Goal: Check status: Check status

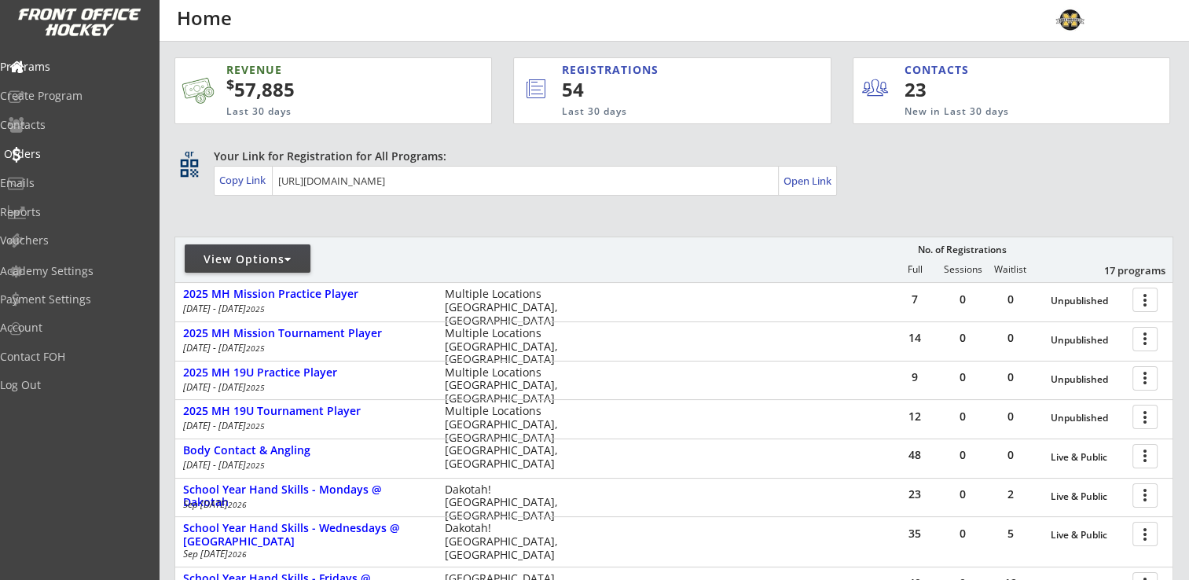
click at [62, 156] on div "Orders" at bounding box center [74, 154] width 141 height 11
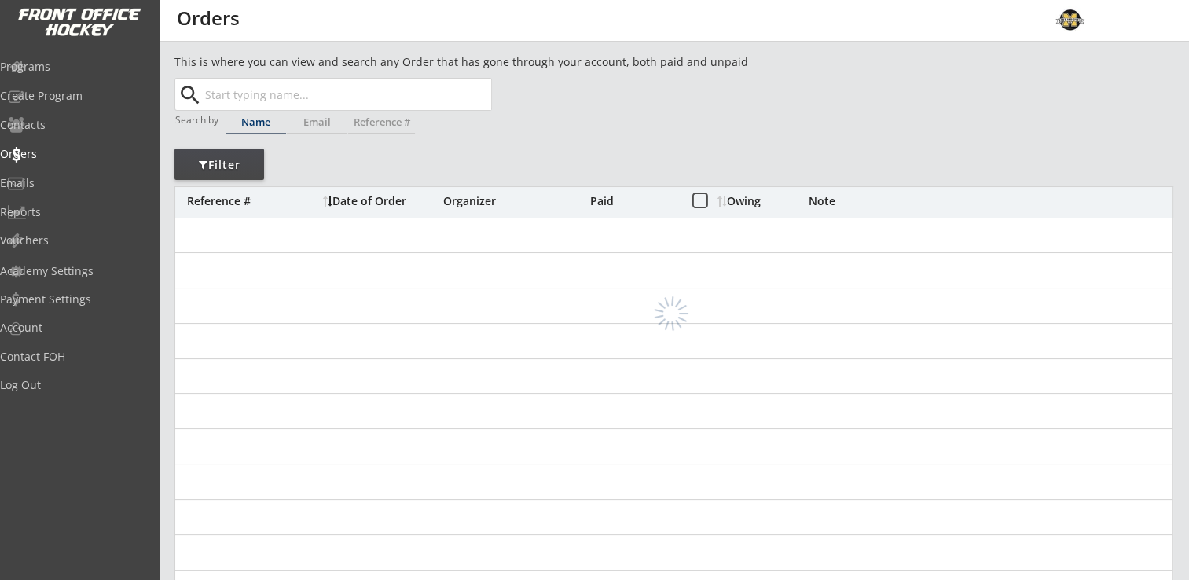
click at [284, 93] on input "text" at bounding box center [346, 94] width 289 height 31
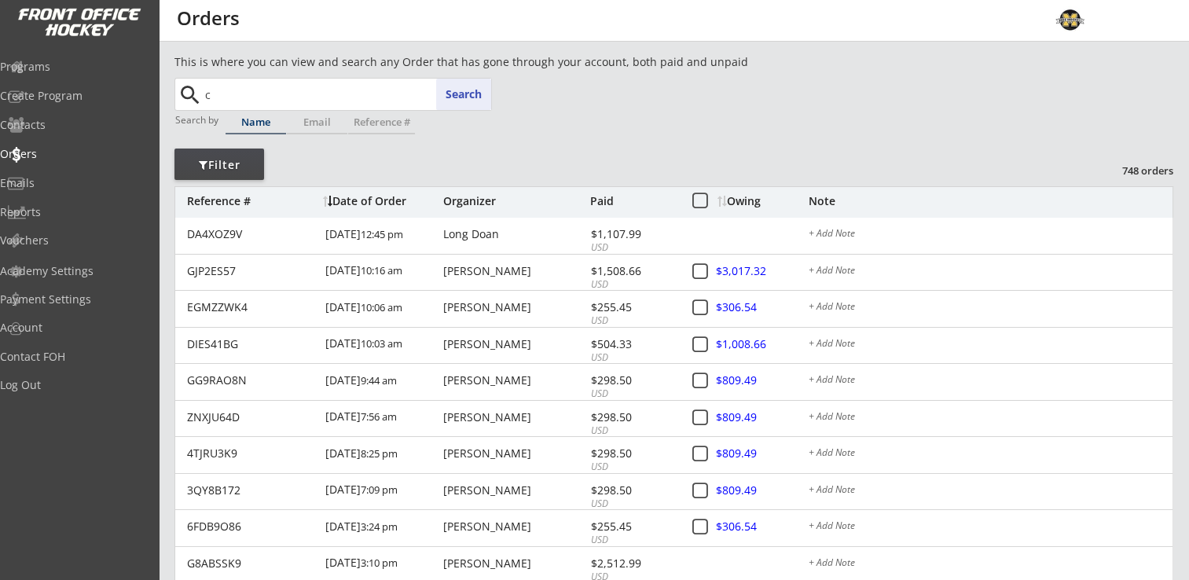
type input "ca"
type input "[PERSON_NAME]"
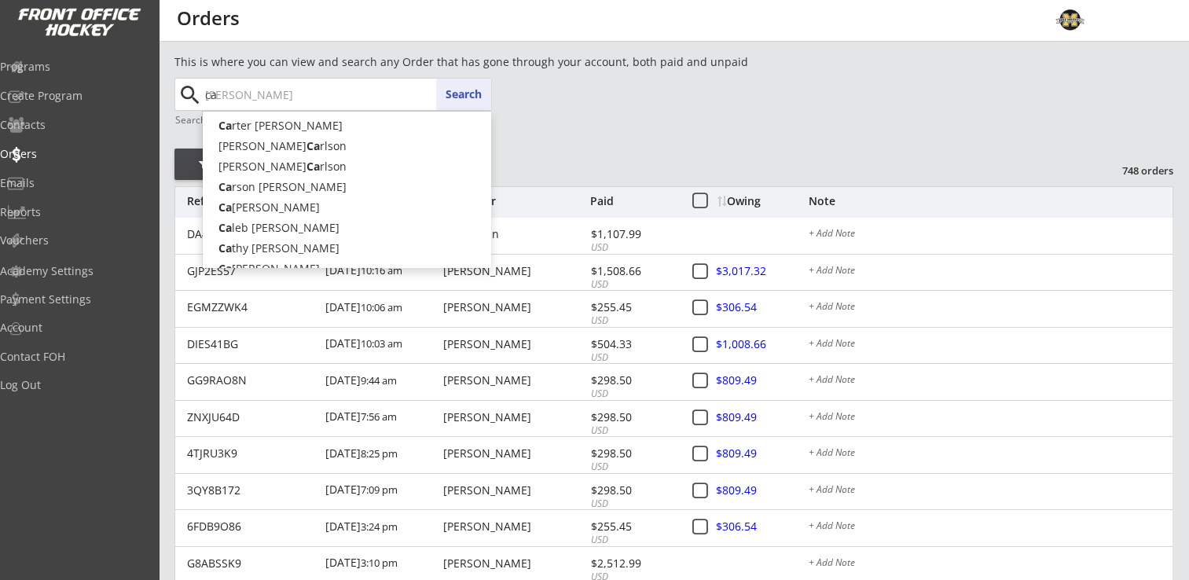
type input "car"
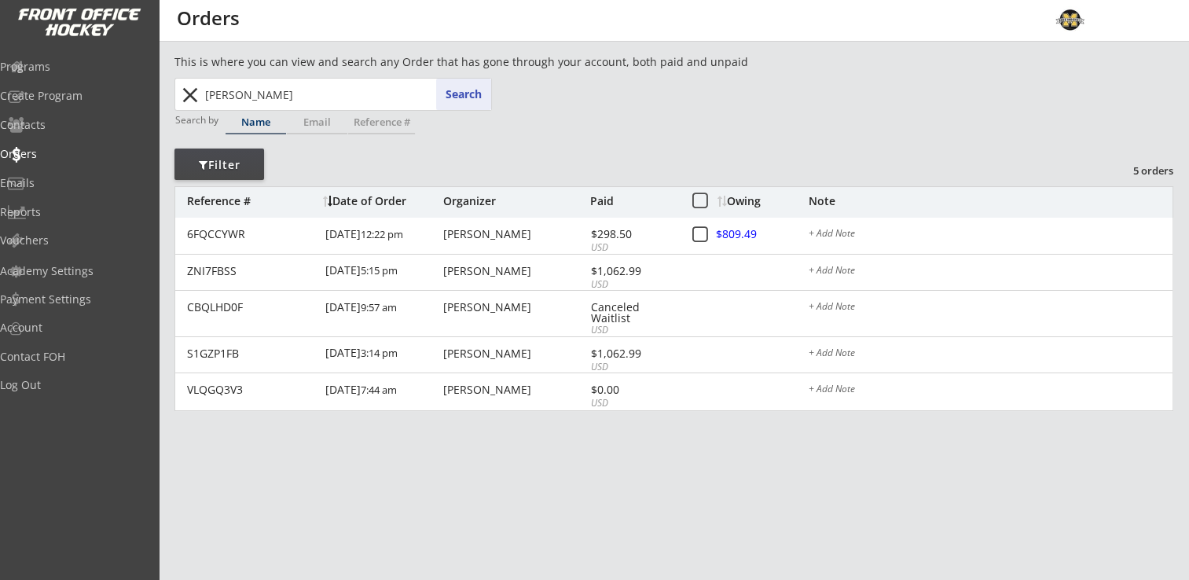
drag, startPoint x: 255, startPoint y: 90, endPoint x: 201, endPoint y: 94, distance: 54.4
click at [202, 94] on input "[PERSON_NAME]" at bounding box center [346, 94] width 289 height 31
type input "ma"
type input "[PERSON_NAME]"
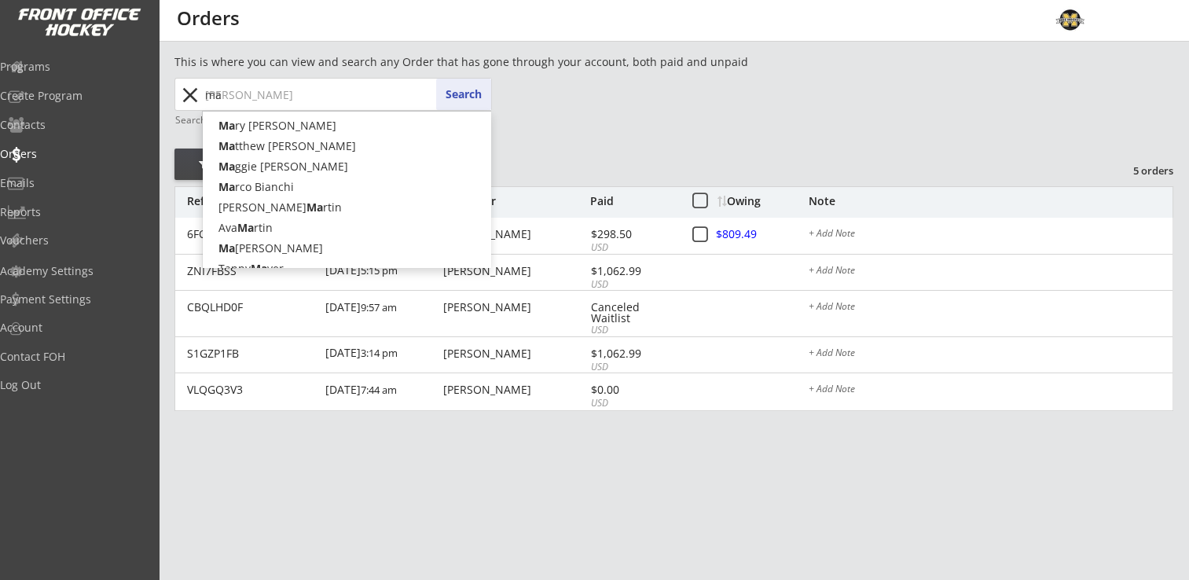
type input "m"
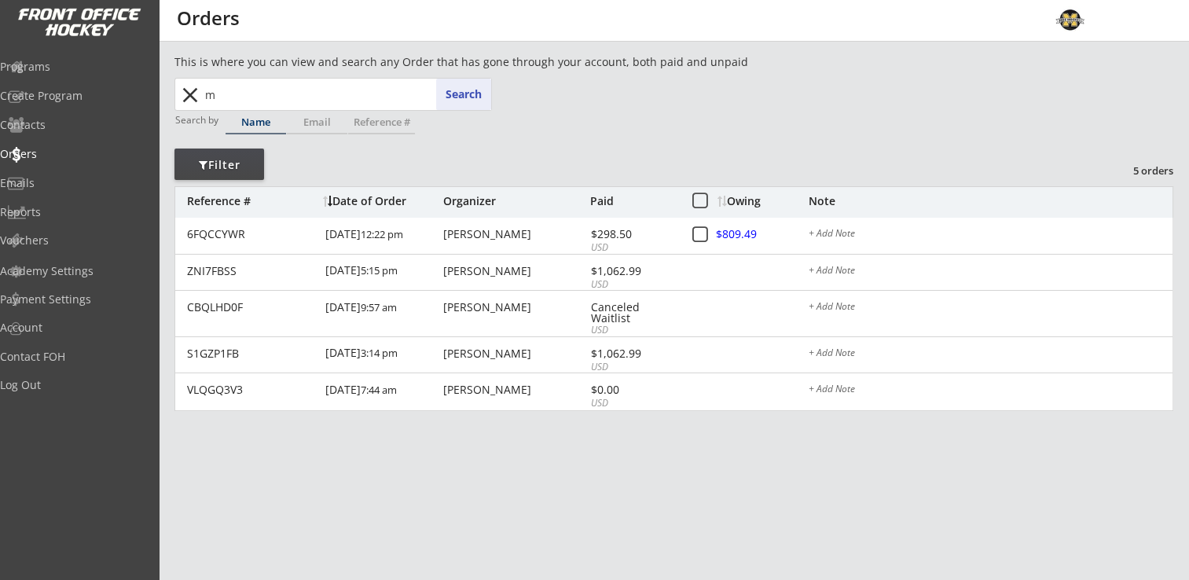
type input "ma"
type input "[PERSON_NAME]"
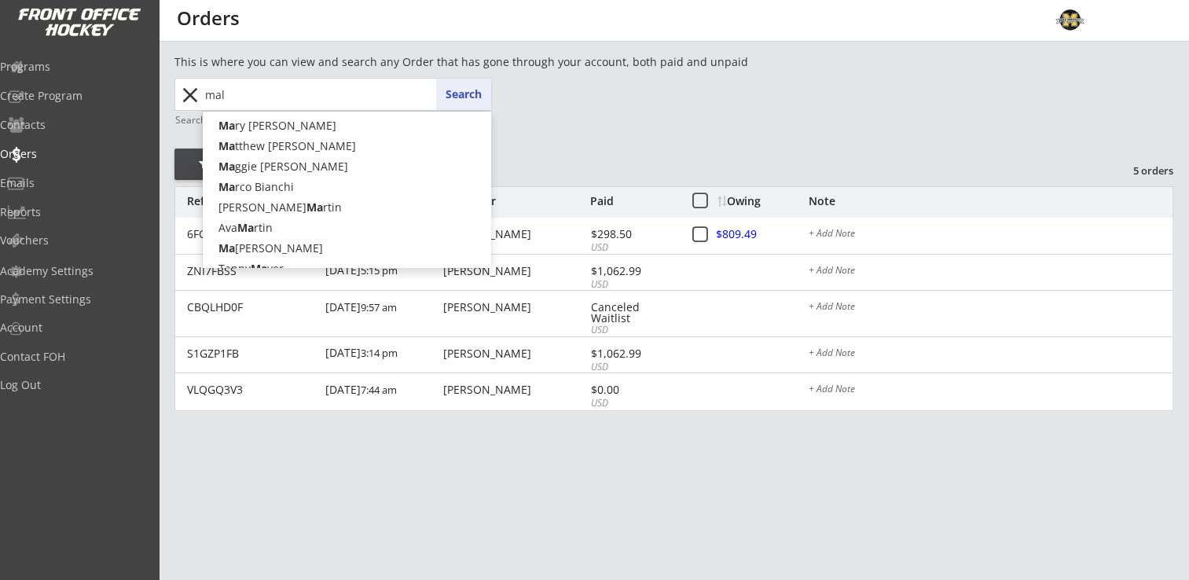
type input "mali"
type input "[PERSON_NAME]"
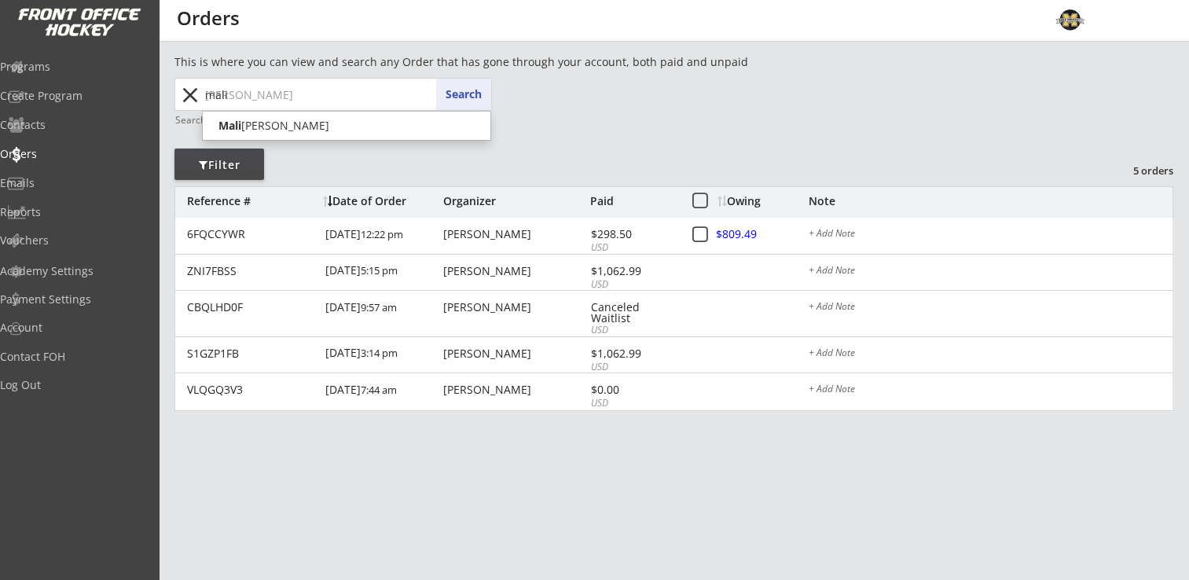
type input "mali"
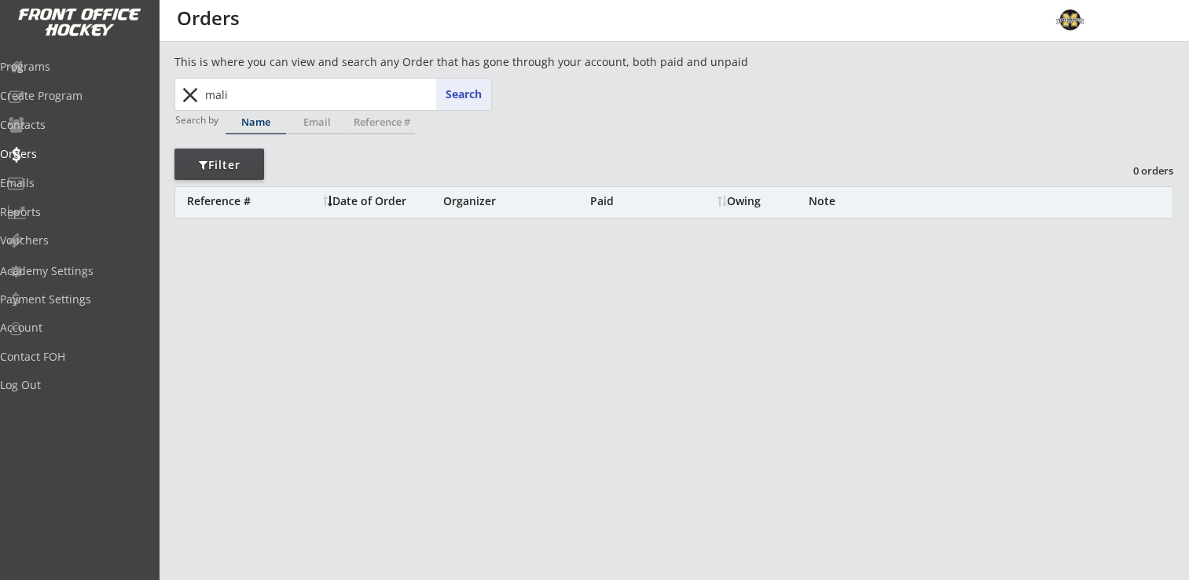
click at [233, 97] on input "mali" at bounding box center [346, 94] width 289 height 31
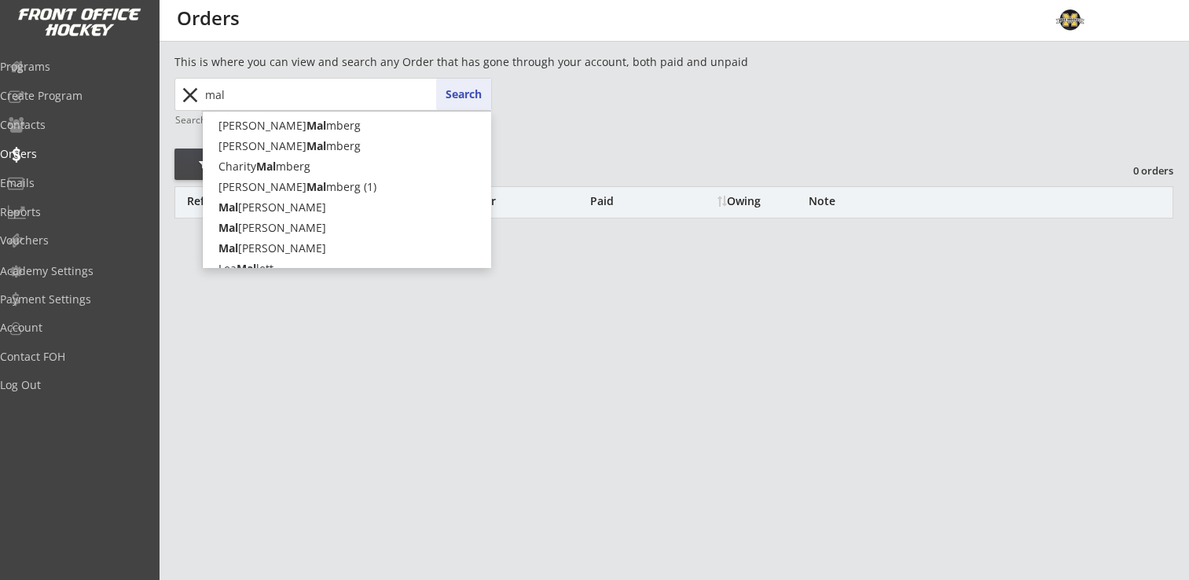
type input "ma"
type input "[PERSON_NAME]"
type input "m"
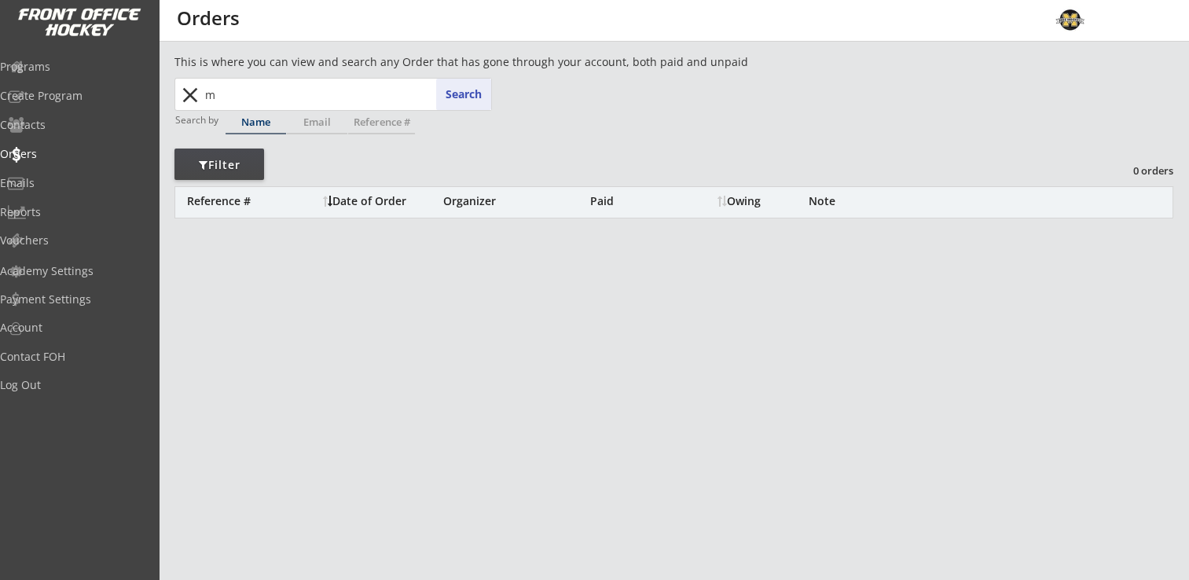
type input "ma"
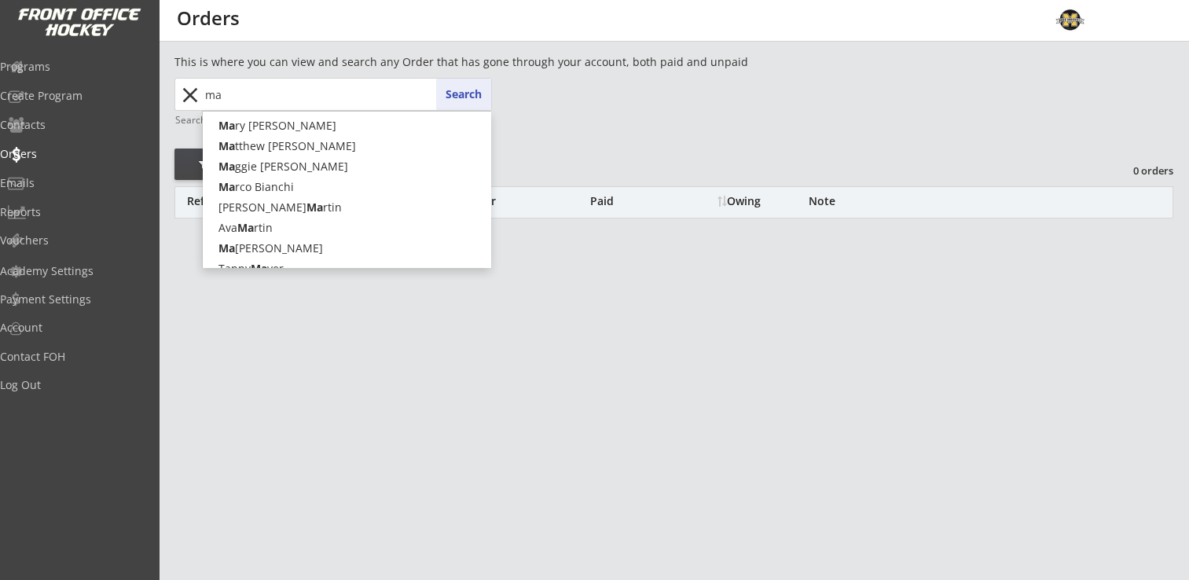
type input "[PERSON_NAME]"
type input "mali"
type input "[PERSON_NAME]"
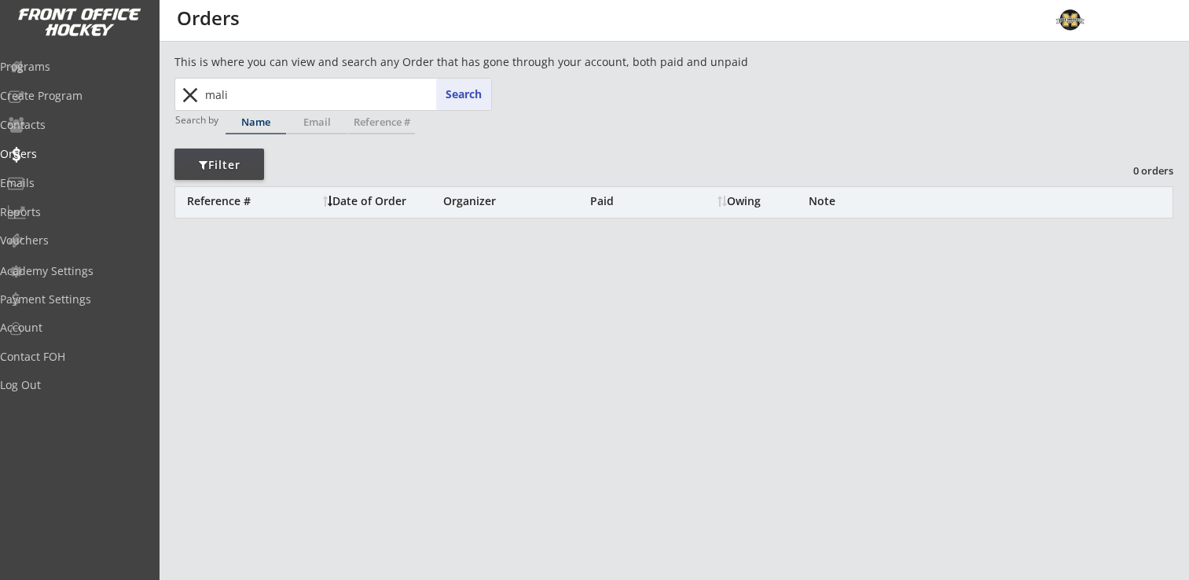
click at [235, 92] on input "mali" at bounding box center [346, 94] width 289 height 31
drag, startPoint x: 233, startPoint y: 96, endPoint x: 191, endPoint y: 94, distance: 41.7
click at [191, 94] on div "mali mali Search close" at bounding box center [334, 94] width 314 height 31
